Goal: Information Seeking & Learning: Learn about a topic

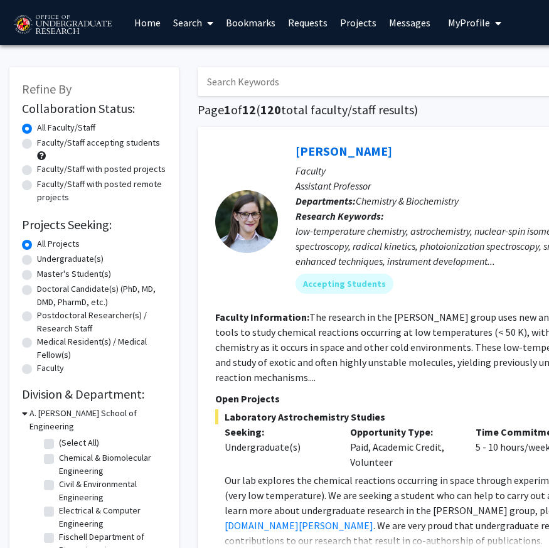
click at [87, 144] on label "Faculty/Staff accepting students" at bounding box center [98, 142] width 123 height 13
click at [45, 144] on input "Faculty/Staff accepting students" at bounding box center [41, 140] width 8 height 8
radio input "true"
click at [75, 260] on label "Undergraduate(s)" at bounding box center [70, 258] width 67 height 13
click at [45, 260] on input "Undergraduate(s)" at bounding box center [41, 256] width 8 height 8
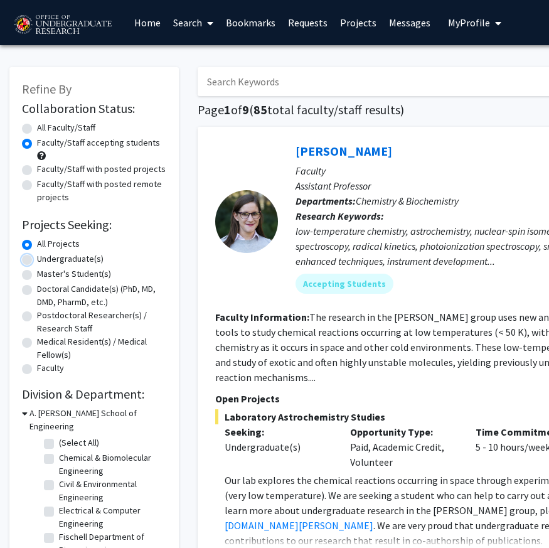
radio input "true"
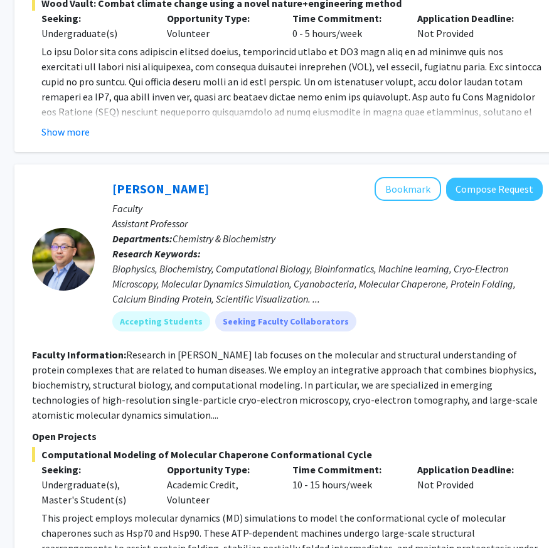
scroll to position [5645, 183]
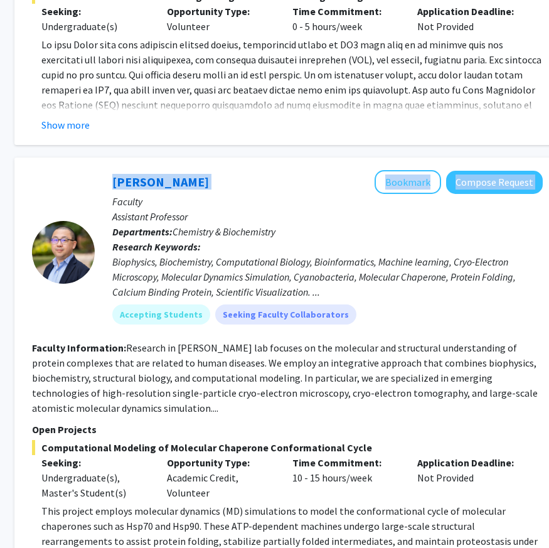
drag, startPoint x: 92, startPoint y: 105, endPoint x: 179, endPoint y: 114, distance: 87.7
click at [179, 170] on section "[PERSON_NAME] Bookmark Compose Request Faculty Assistant Professor Departments:…" at bounding box center [287, 252] width 511 height 164
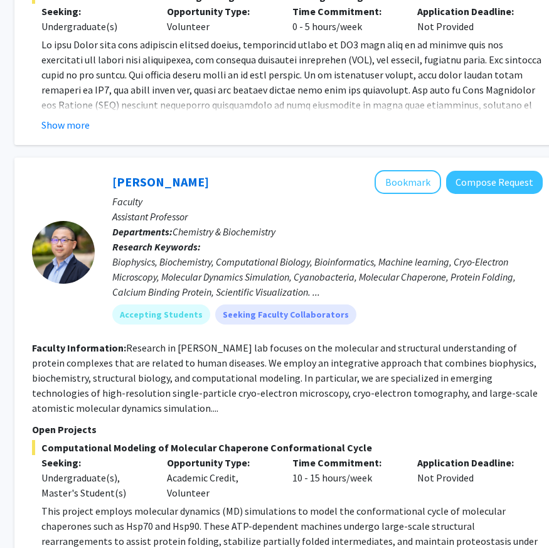
drag, startPoint x: 326, startPoint y: 372, endPoint x: 325, endPoint y: 365, distance: 7.2
click at [325, 440] on span "Computational Modeling of Molecular Chaperone Conformational Cycle" at bounding box center [287, 447] width 511 height 15
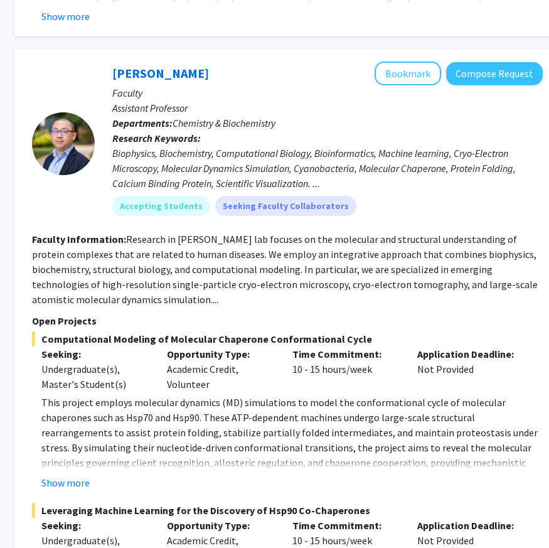
scroll to position [5753, 183]
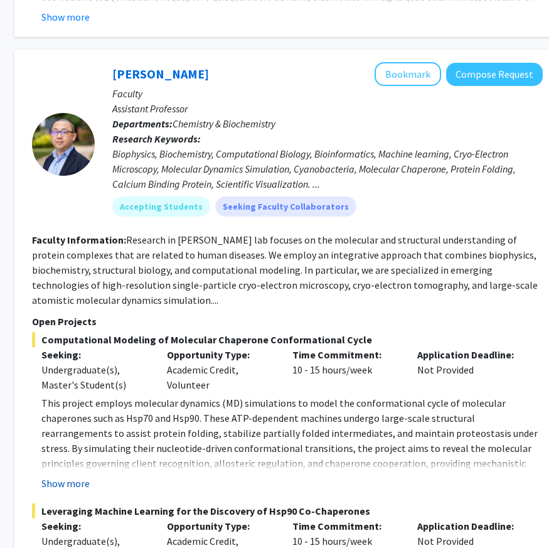
click at [79, 476] on button "Show more" at bounding box center [65, 483] width 48 height 15
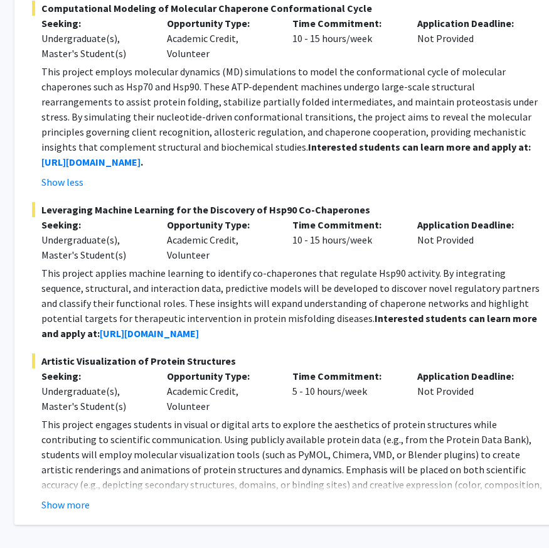
scroll to position [6125, 183]
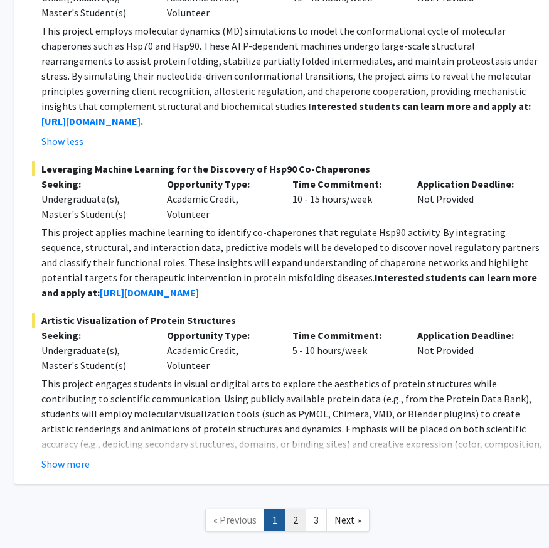
click at [300, 509] on link "2" at bounding box center [295, 520] width 21 height 22
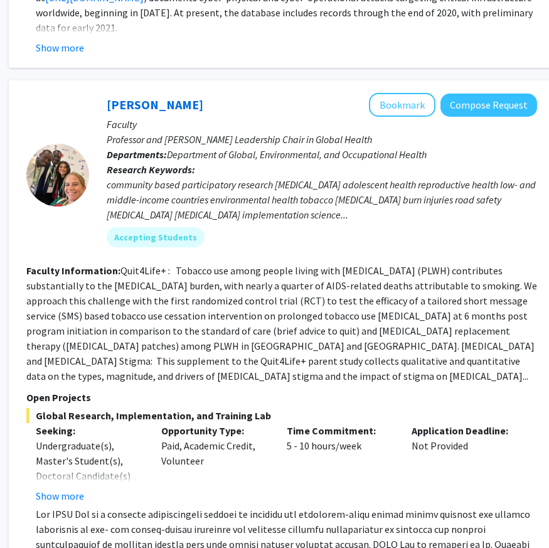
scroll to position [4475, 189]
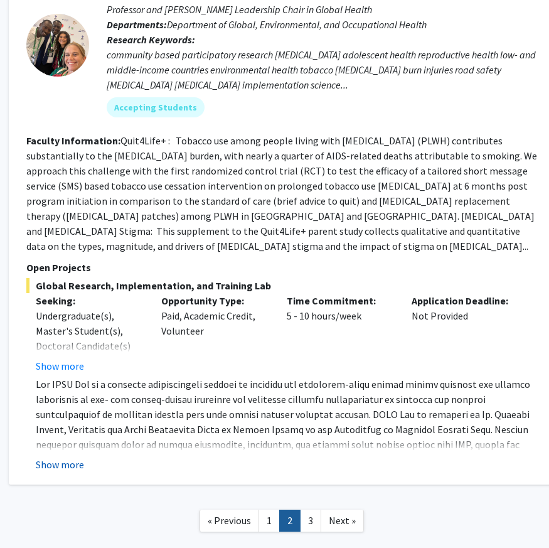
click at [62, 457] on button "Show more" at bounding box center [60, 464] width 48 height 15
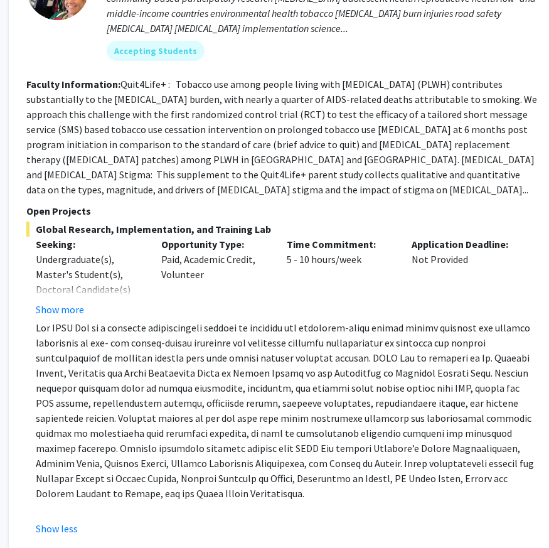
scroll to position [4595, 189]
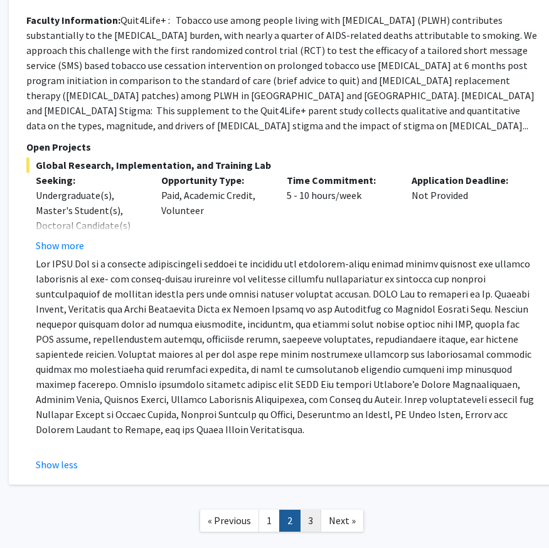
click at [304, 510] on link "3" at bounding box center [310, 521] width 21 height 22
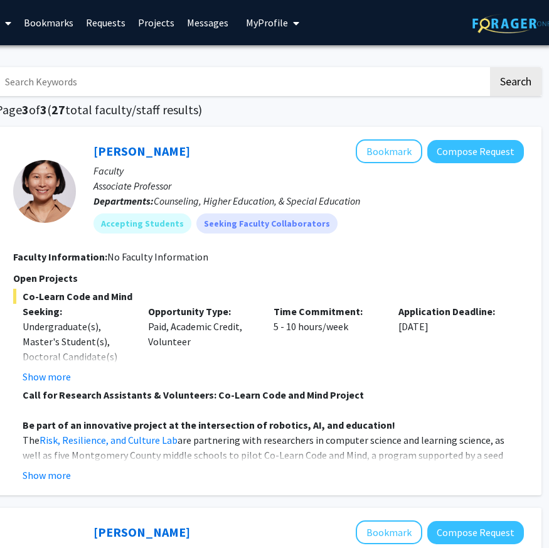
scroll to position [0, 204]
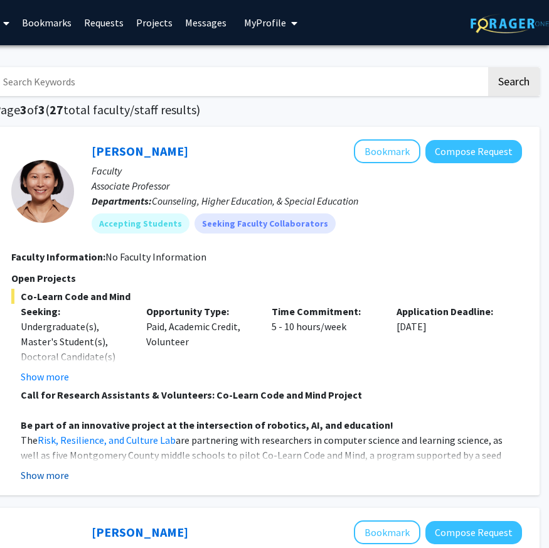
click at [50, 478] on button "Show more" at bounding box center [45, 475] width 48 height 15
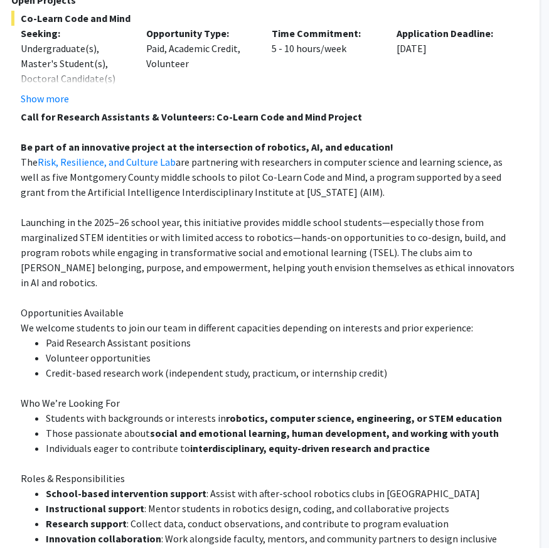
scroll to position [279, 204]
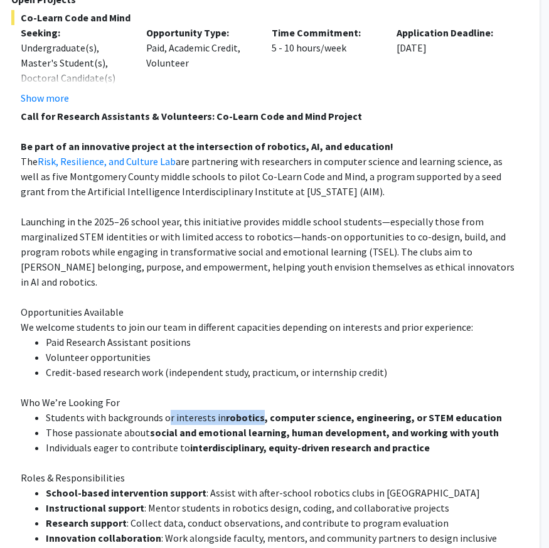
drag, startPoint x: 41, startPoint y: 402, endPoint x: 257, endPoint y: 405, distance: 216.0
click at [257, 410] on ul "Students with backgrounds or interests in robotics, computer science, engineeri…" at bounding box center [272, 432] width 502 height 45
click at [261, 411] on strong "robotics, computer science, engineering, or STEM education" at bounding box center [364, 417] width 276 height 13
drag, startPoint x: 488, startPoint y: 401, endPoint x: 416, endPoint y: 401, distance: 72.2
click at [416, 410] on li "Students with backgrounds or interests in robotics, computer science, engineeri…" at bounding box center [284, 417] width 476 height 15
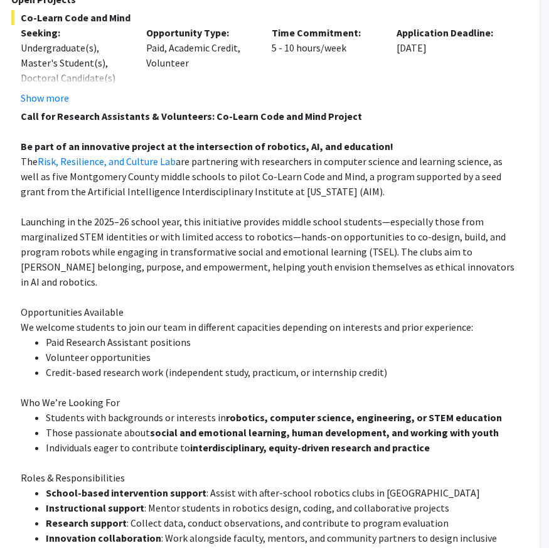
click at [349, 426] on strong "social and emotional learning, human development, and working with youth" at bounding box center [324, 432] width 349 height 13
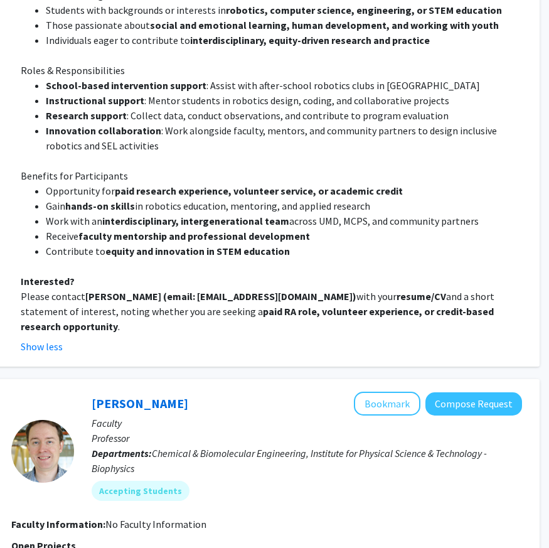
scroll to position [700, 204]
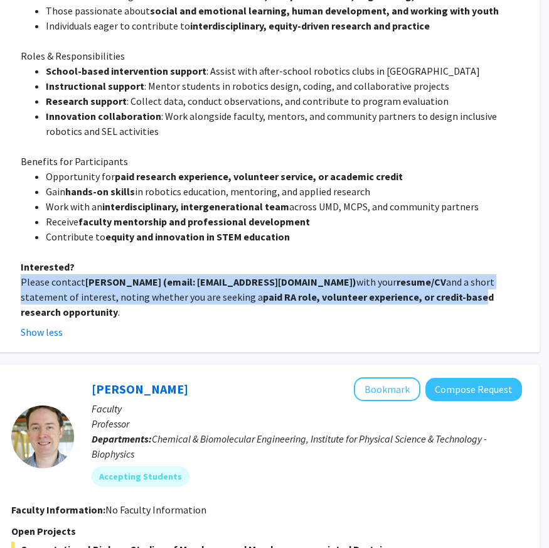
drag, startPoint x: 21, startPoint y: 263, endPoint x: 379, endPoint y: 284, distance: 358.4
click at [379, 284] on fg-read-more "Call for Research Assistants & Volunteers: Co-Learn Code and Mind Project Be pa…" at bounding box center [266, 13] width 511 height 653
click at [375, 291] on strong "paid RA role, volunteer experience, or credit-based research opportunity" at bounding box center [257, 305] width 473 height 28
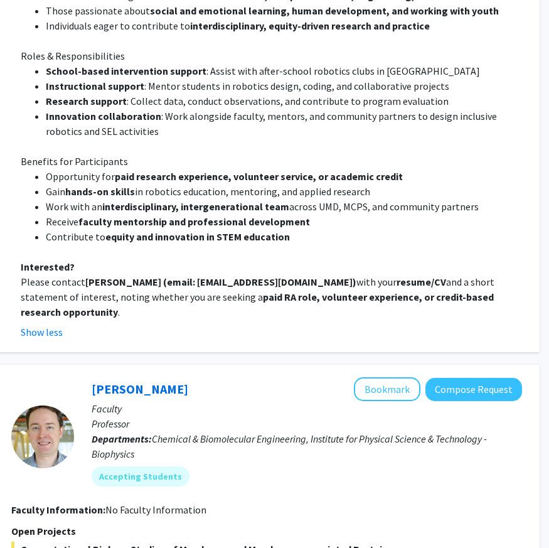
click at [173, 291] on strong "paid RA role, volunteer experience, or credit-based research opportunity" at bounding box center [257, 305] width 473 height 28
click at [174, 291] on strong "paid RA role, volunteer experience, or credit-based research opportunity" at bounding box center [257, 305] width 473 height 28
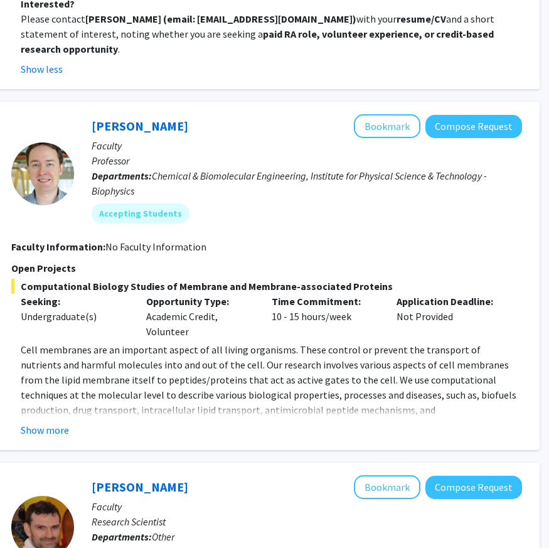
scroll to position [979, 204]
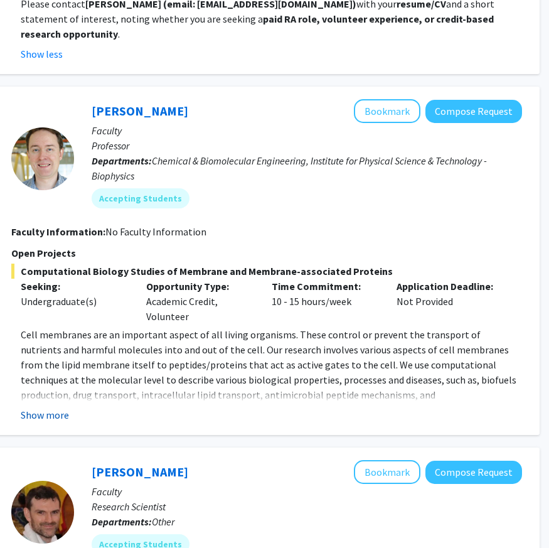
click at [53, 407] on button "Show more" at bounding box center [45, 414] width 48 height 15
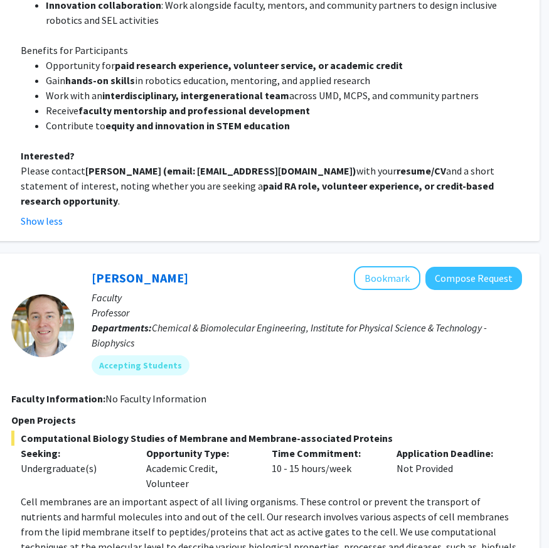
scroll to position [718, 204]
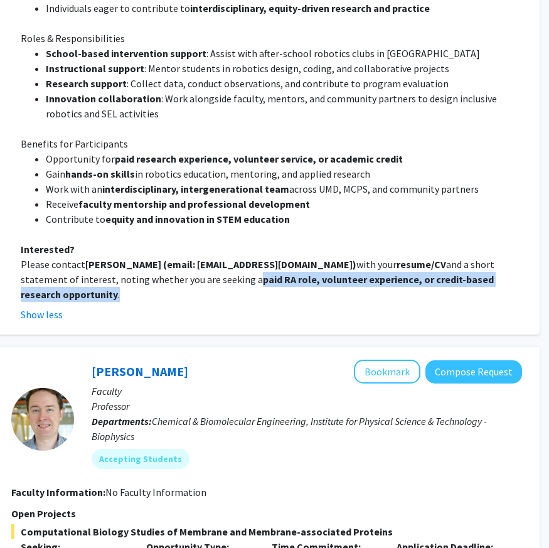
drag, startPoint x: 163, startPoint y: 265, endPoint x: 440, endPoint y: 273, distance: 276.9
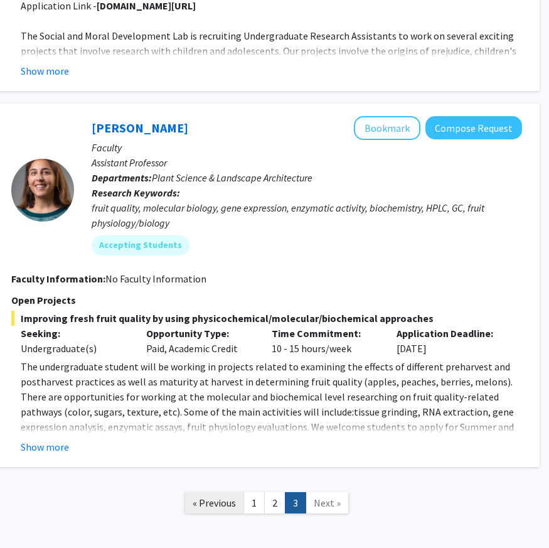
scroll to position [2852, 204]
